Goal: Complete application form

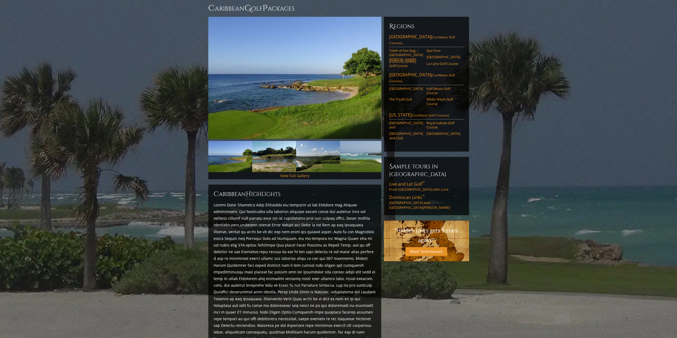
scroll to position [45, 0]
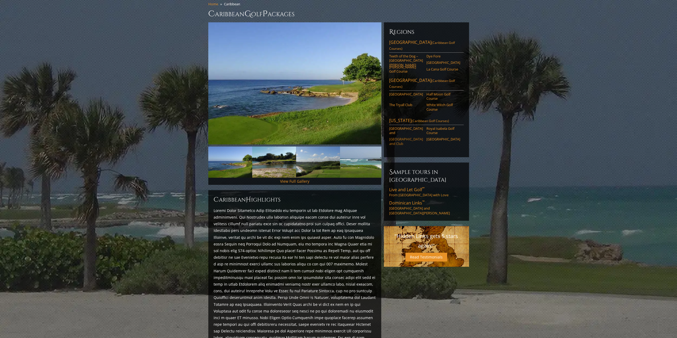
click at [406, 137] on link "[GEOGRAPHIC_DATA] and Club" at bounding box center [406, 141] width 34 height 9
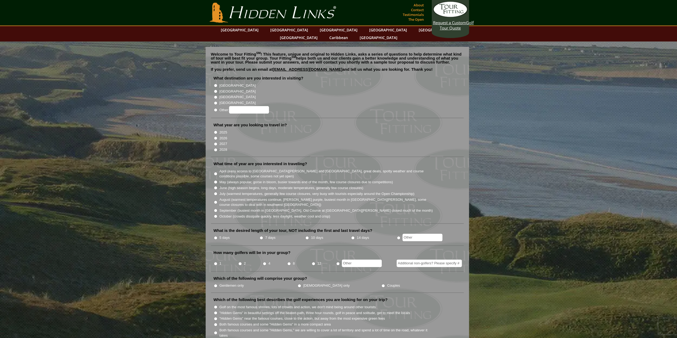
click at [214, 131] on input "2025" at bounding box center [215, 132] width 3 height 3
radio input "true"
click at [234, 106] on input "Other:" at bounding box center [249, 109] width 40 height 7
type input "Caribbean"
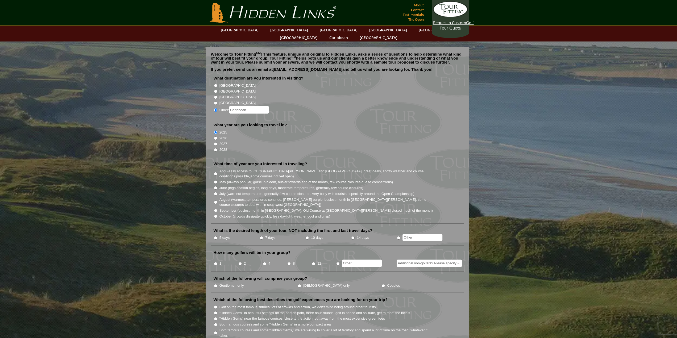
click at [261, 236] on input "7 days" at bounding box center [261, 237] width 3 height 3
radio input "true"
click at [240, 262] on input "2" at bounding box center [239, 263] width 3 height 3
radio input "true"
click at [382, 284] on input "Couples" at bounding box center [383, 285] width 3 height 3
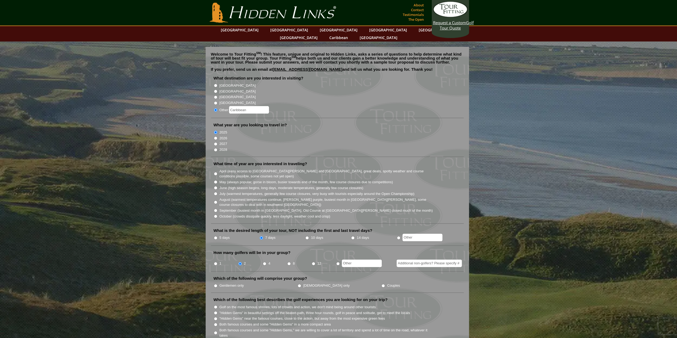
radio input "true"
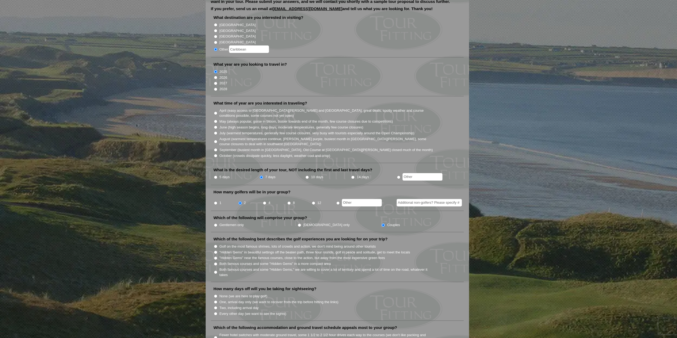
scroll to position [80, 0]
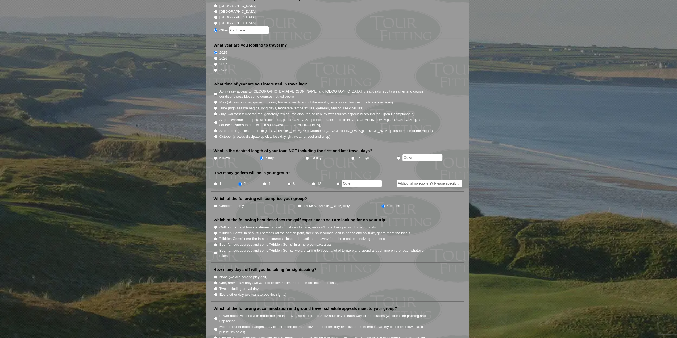
click at [215, 243] on input "Both famous courses and some "Hidden Gems" in a more compact area" at bounding box center [215, 244] width 3 height 3
radio input "true"
click at [215, 287] on input "Two, including arrival day" at bounding box center [215, 288] width 3 height 3
radio input "true"
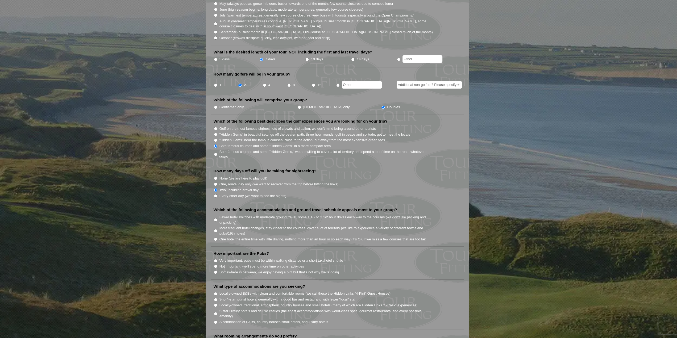
scroll to position [186, 0]
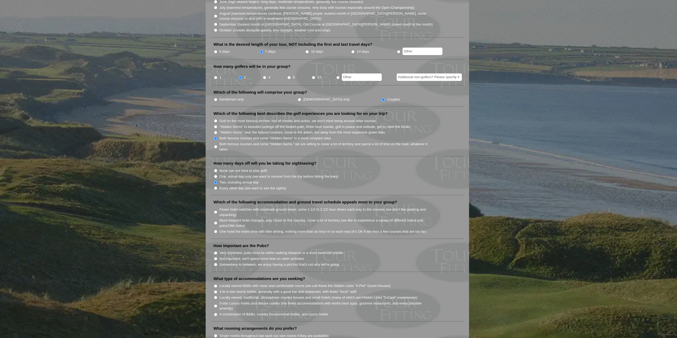
click at [216, 230] on input "One hotel the entire time with little driving, nothing more than an hour or so …" at bounding box center [215, 231] width 3 height 3
radio input "true"
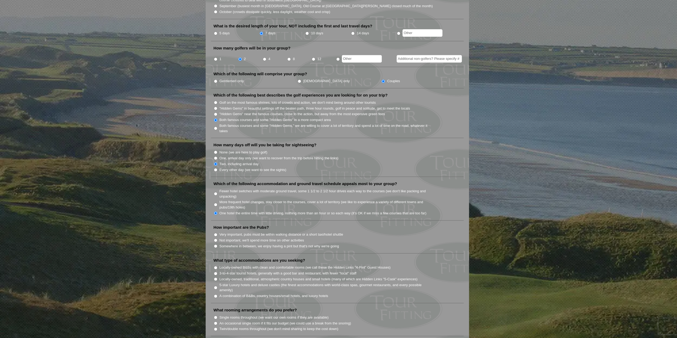
scroll to position [213, 0]
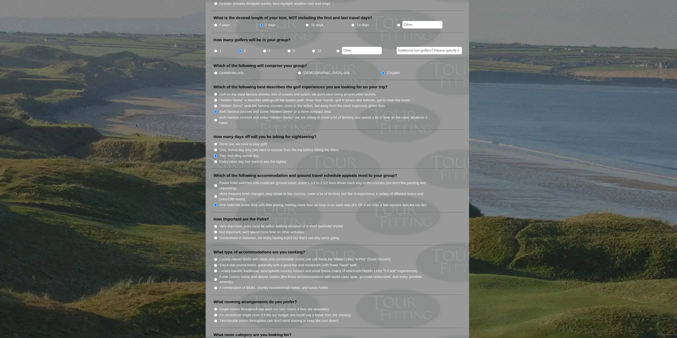
click at [216, 236] on input "Somewhere in between, we enjoy having a pint but that's not why we're going" at bounding box center [215, 237] width 3 height 3
radio input "true"
click at [217, 264] on input "3-to-4-star tourist hotels, generally with a good bar and restaurant, with fewe…" at bounding box center [215, 265] width 3 height 3
radio input "true"
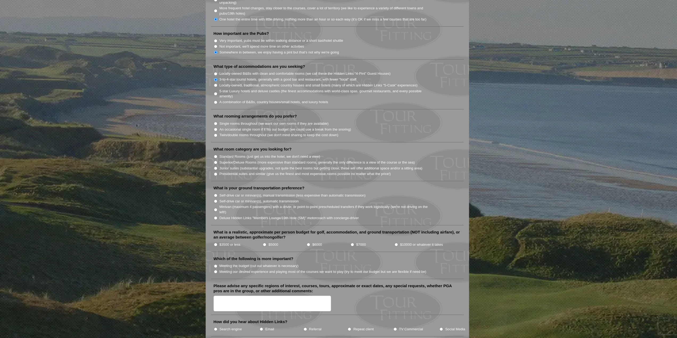
scroll to position [399, 0]
